Goal: Information Seeking & Learning: Learn about a topic

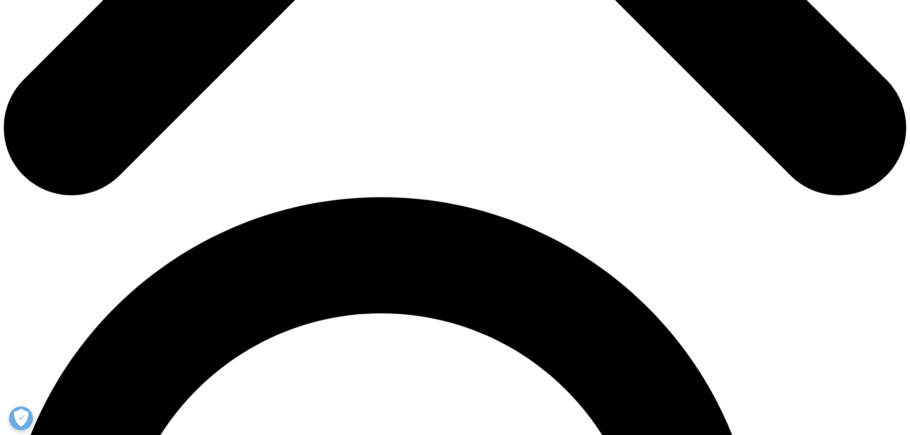
scroll to position [812, 0]
